Goal: Check status: Check status

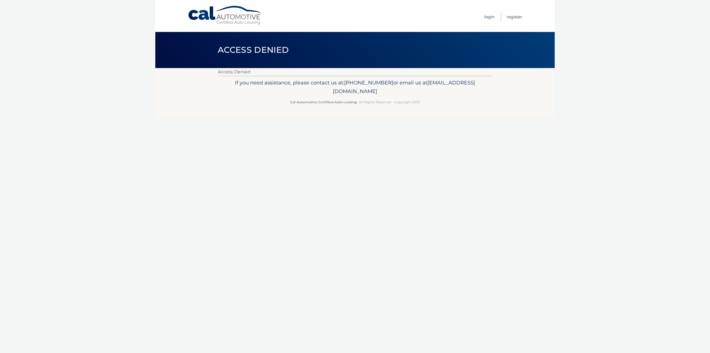
click at [489, 21] on link "Login" at bounding box center [489, 16] width 10 height 9
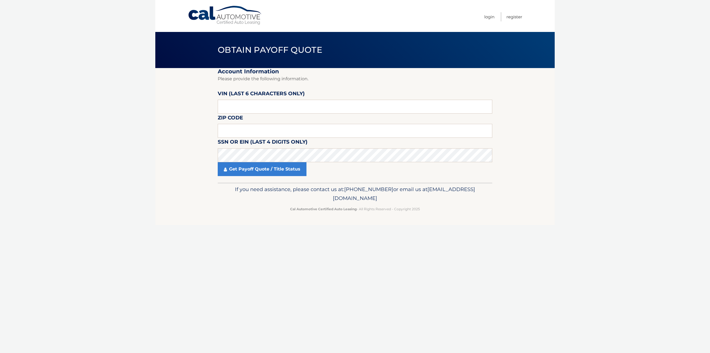
click at [251, 95] on label "VIN (last 6 characters only)" at bounding box center [261, 94] width 87 height 10
click at [250, 105] on input "text" at bounding box center [355, 107] width 275 height 14
type input "004972"
drag, startPoint x: 277, startPoint y: 134, endPoint x: 315, endPoint y: 135, distance: 37.5
click at [277, 134] on input "text" at bounding box center [355, 131] width 275 height 14
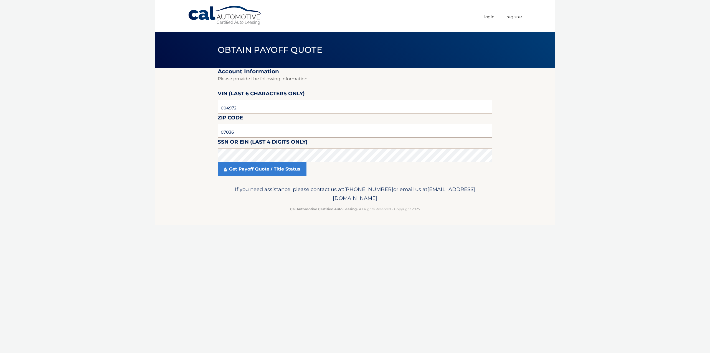
type input "07036"
click at [267, 167] on link "Get Payoff Quote / Title Status" at bounding box center [262, 169] width 89 height 14
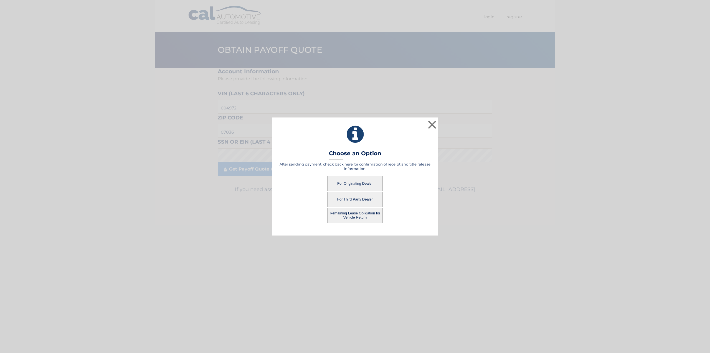
click at [345, 183] on button "For Originating Dealer" at bounding box center [354, 183] width 55 height 15
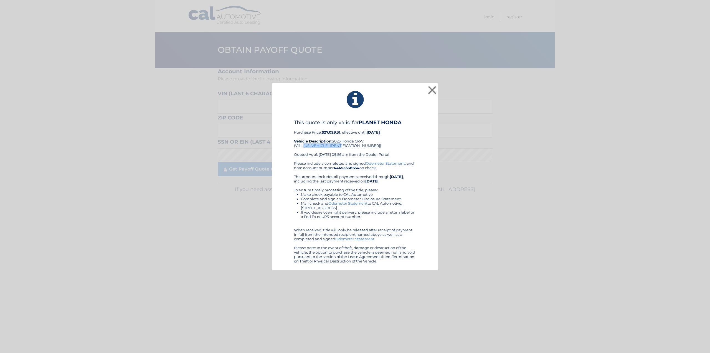
drag, startPoint x: 342, startPoint y: 145, endPoint x: 303, endPoint y: 144, distance: 39.1
click at [303, 144] on div "This quote is only valid for PLANET HONDA Purchase Price: $27,029.31 , effectiv…" at bounding box center [355, 140] width 122 height 42
copy div "7FARS4H7XPE004972"
